Goal: Information Seeking & Learning: Learn about a topic

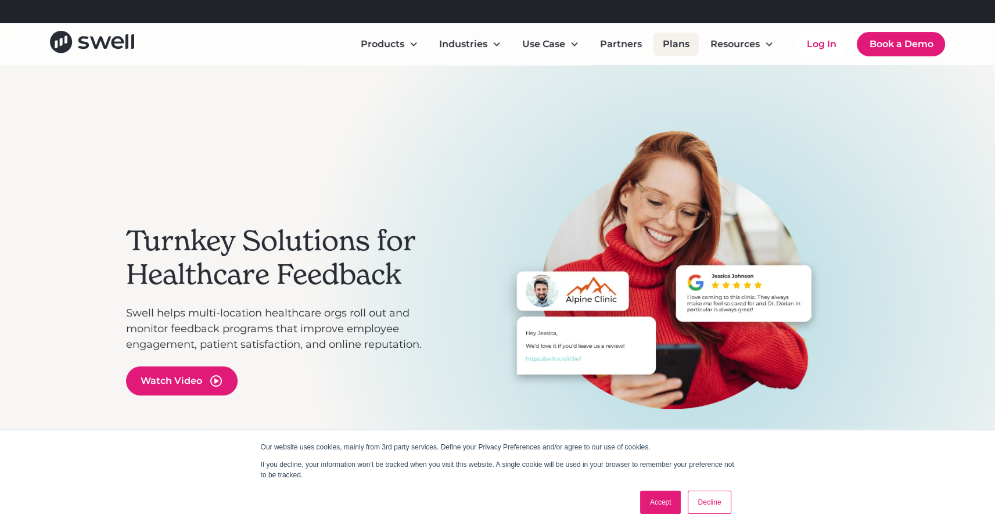
click at [676, 44] on link "Plans" at bounding box center [676, 44] width 45 height 23
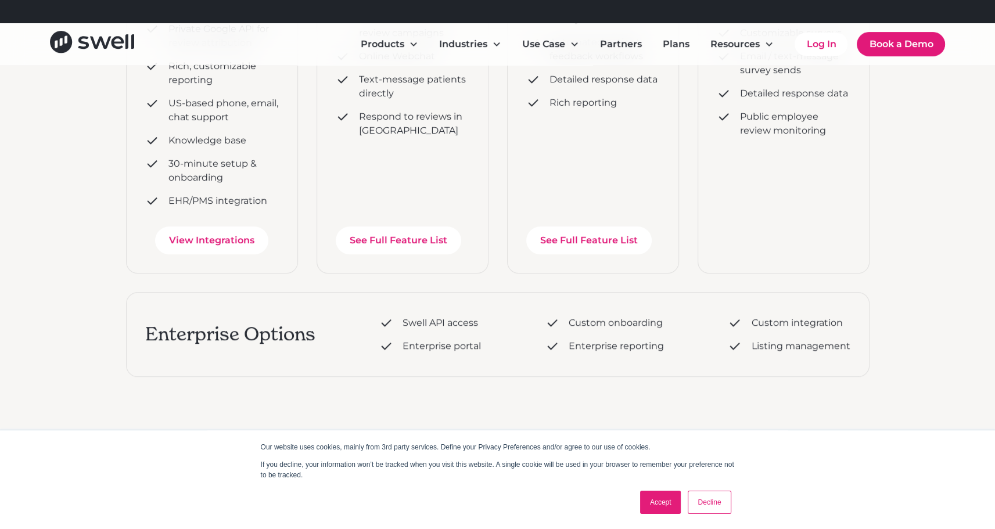
scroll to position [465, 0]
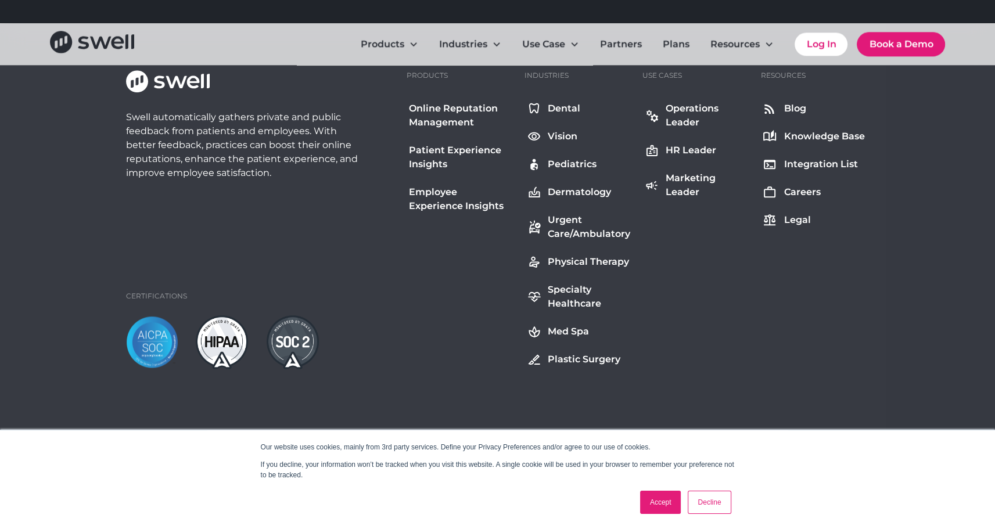
scroll to position [1395, 0]
